Goal: Transaction & Acquisition: Purchase product/service

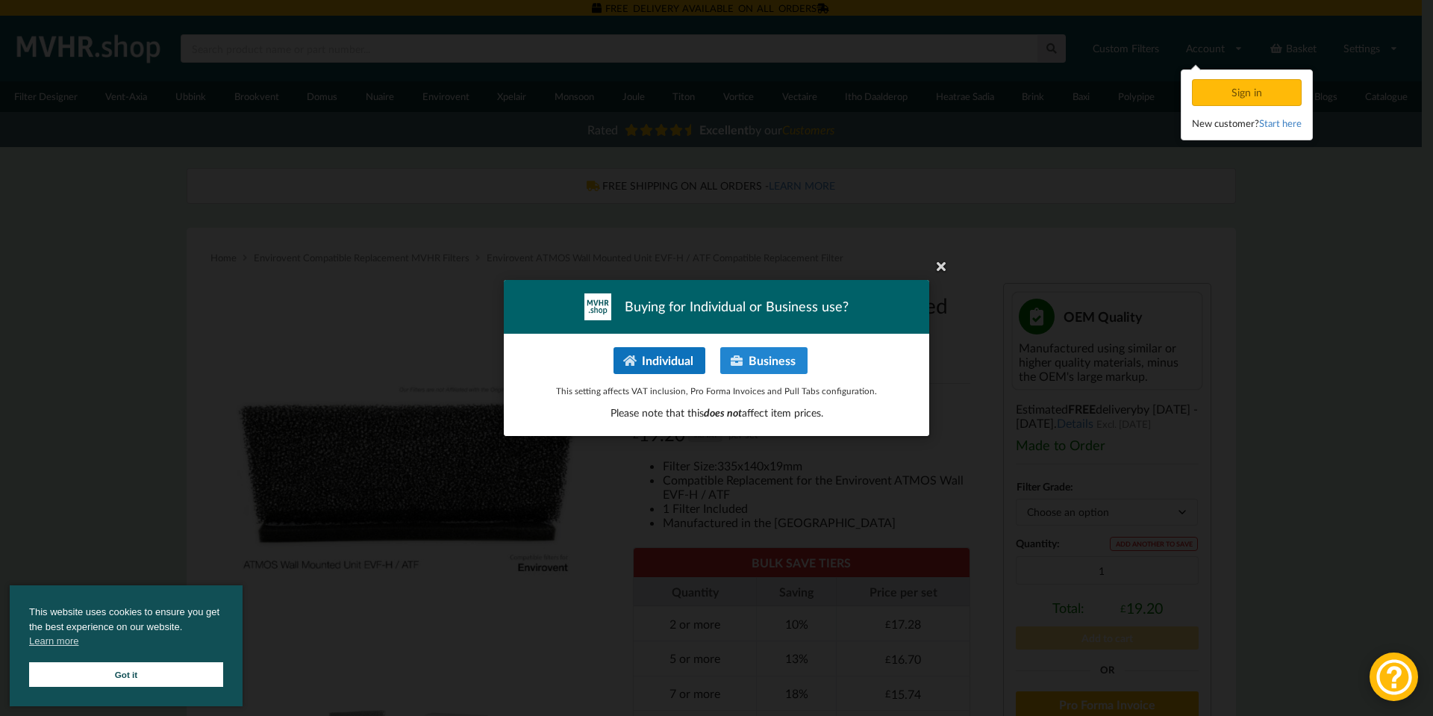
click at [690, 362] on button "Individual" at bounding box center [660, 360] width 92 height 27
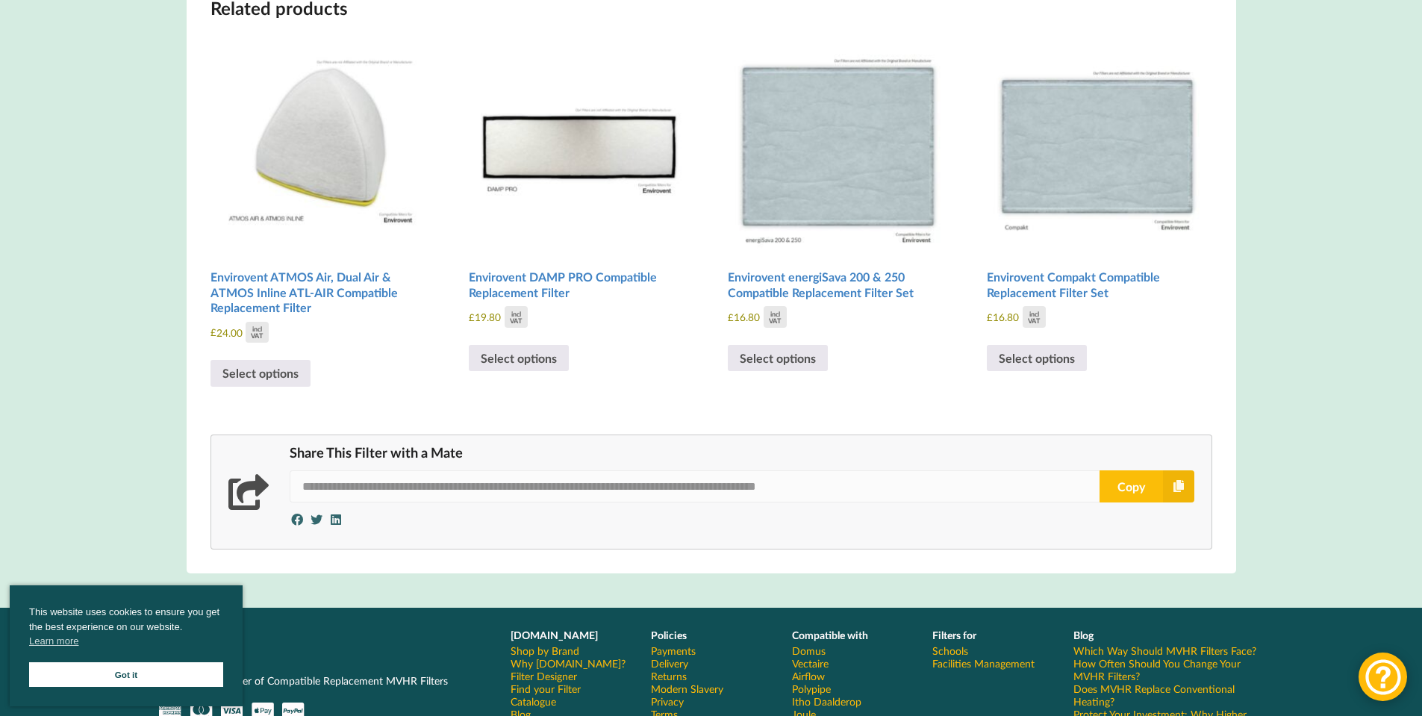
scroll to position [1642, 0]
